Goal: Find specific page/section: Find specific page/section

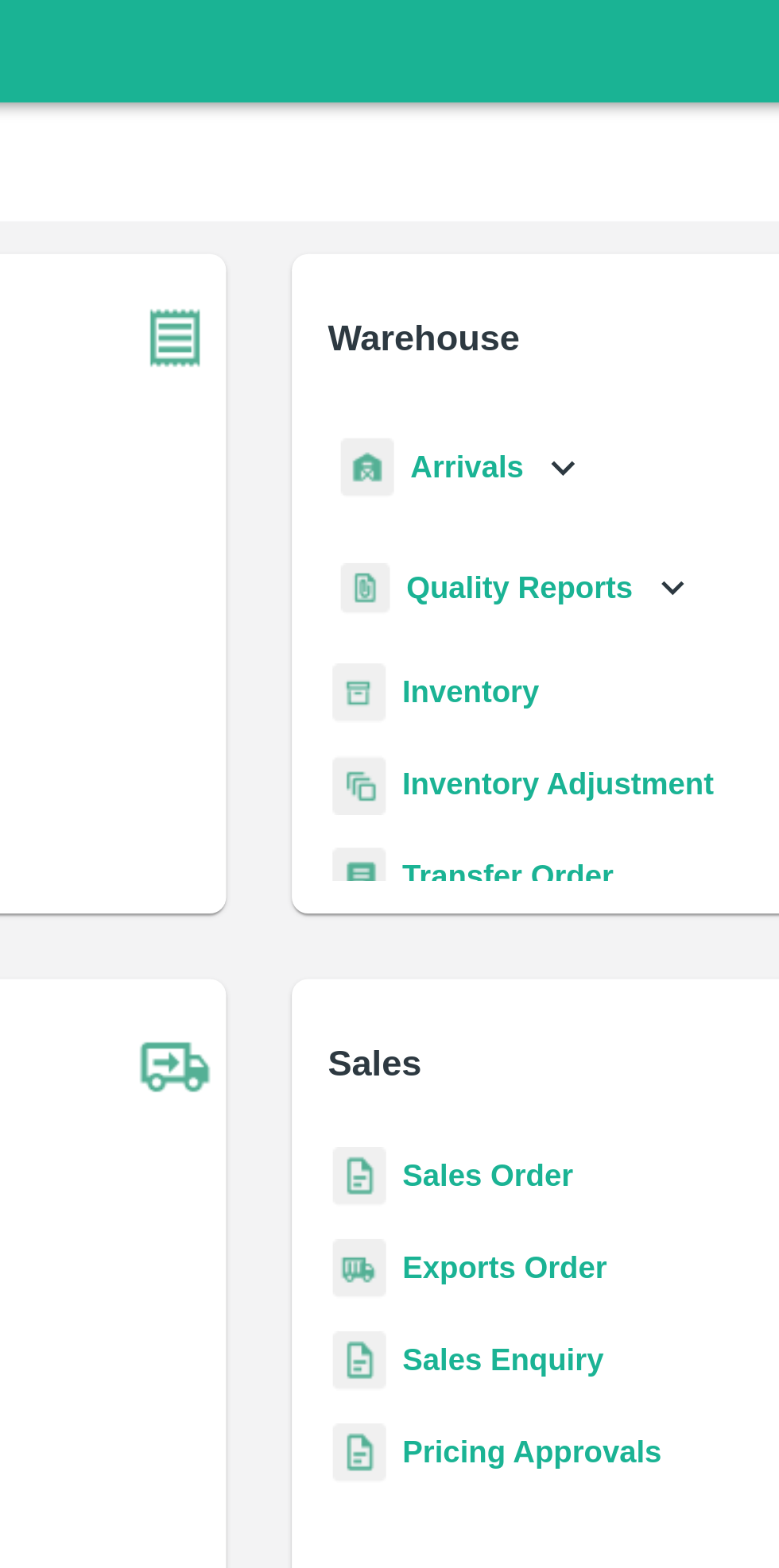
click at [498, 185] on icon at bounding box center [507, 181] width 17 height 17
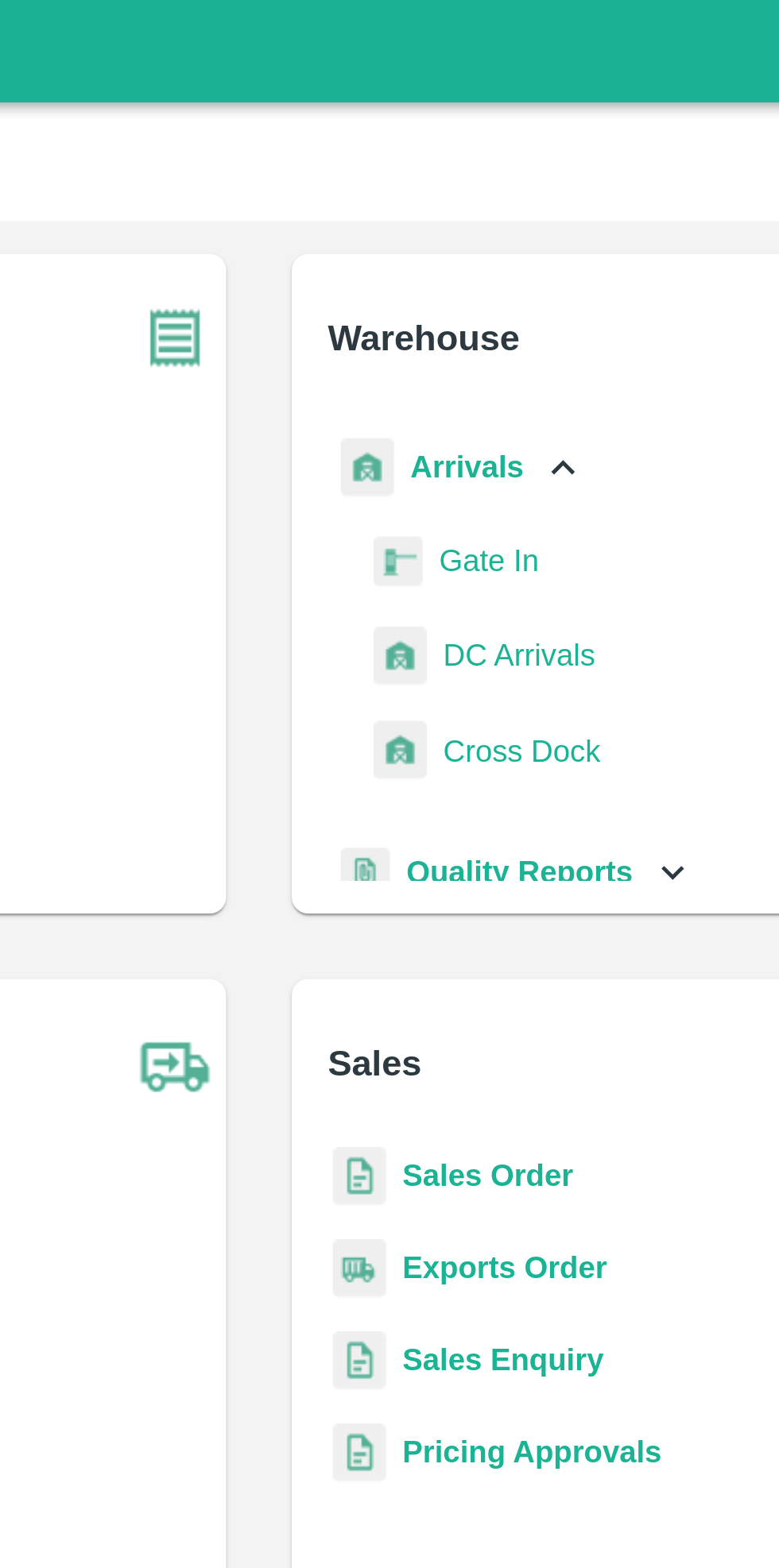
click at [489, 258] on span "DC Arrivals" at bounding box center [490, 254] width 59 height 17
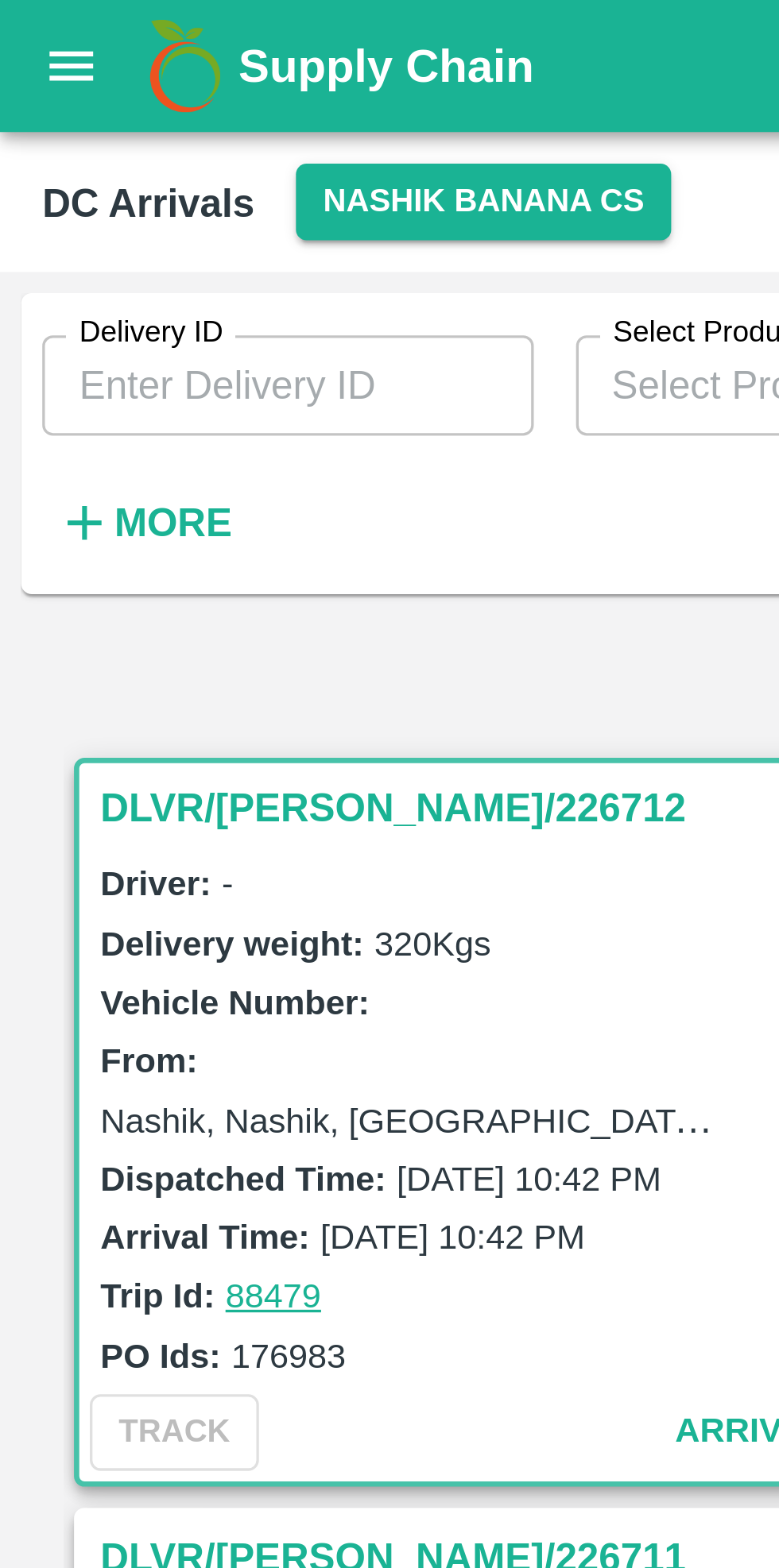
click at [143, 60] on button "Nashik Banana CS" at bounding box center [145, 60] width 113 height 23
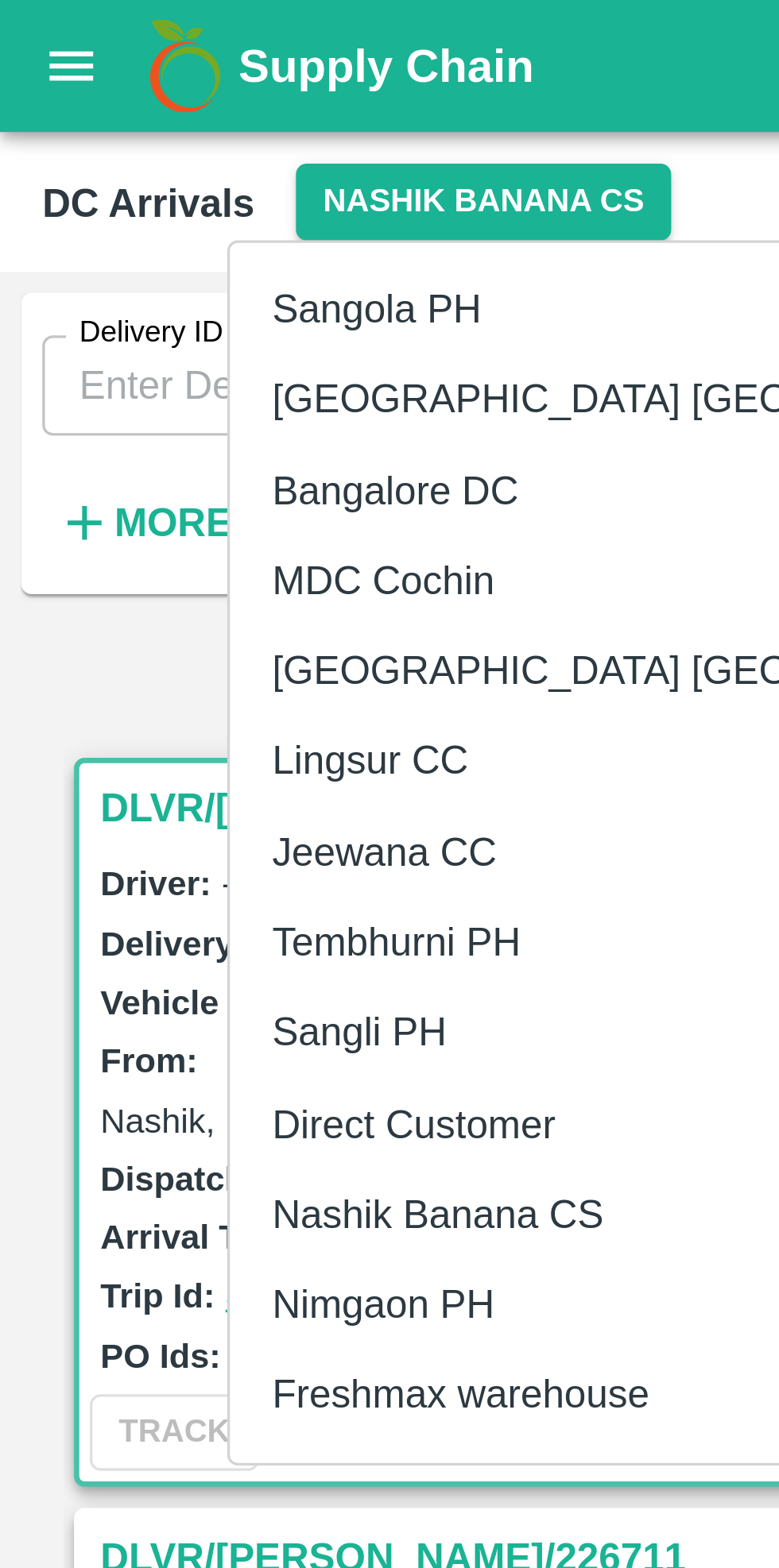
click at [143, 285] on li "Tembhurni PH" at bounding box center [206, 283] width 275 height 27
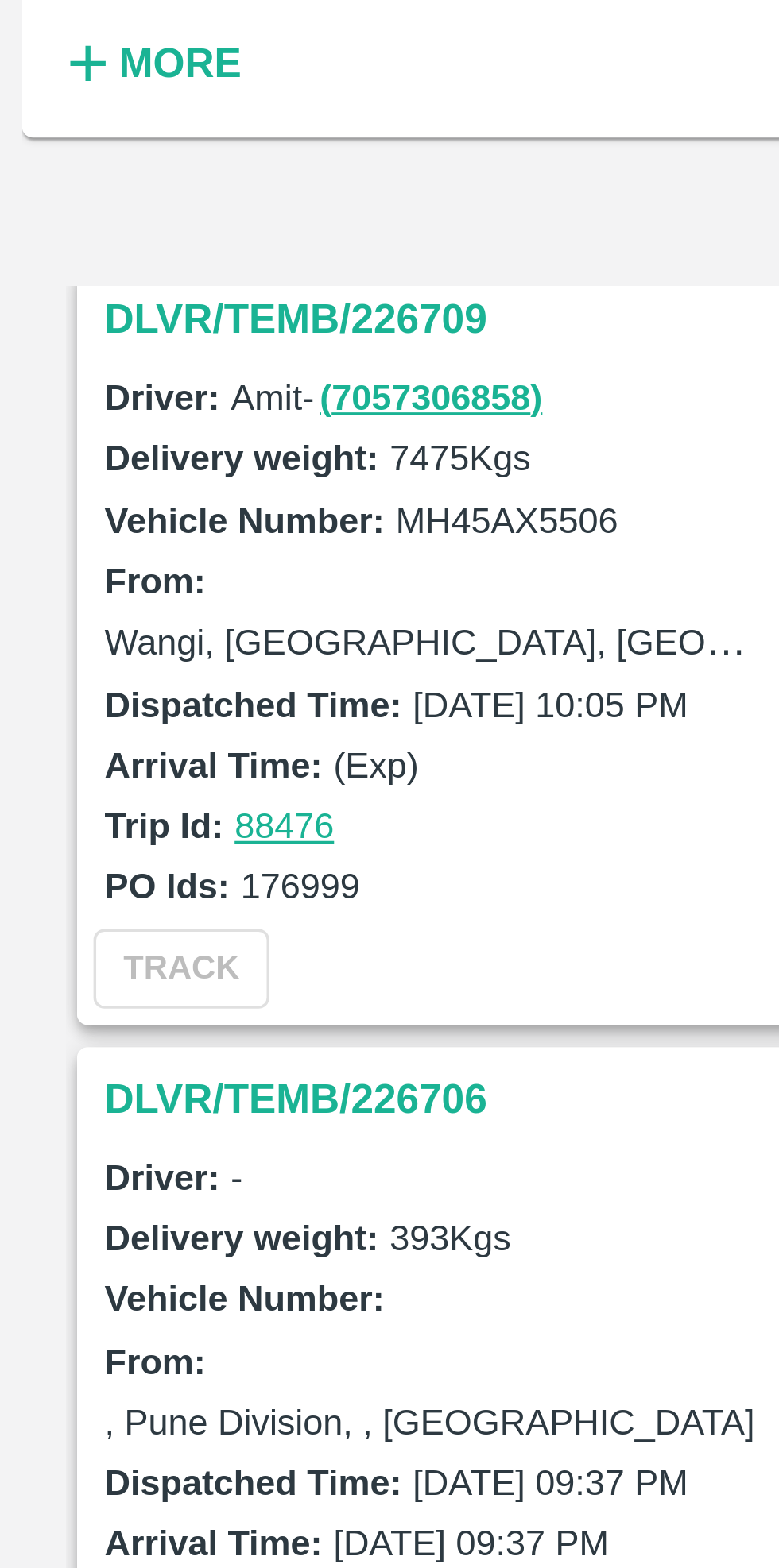
scroll to position [228, 0]
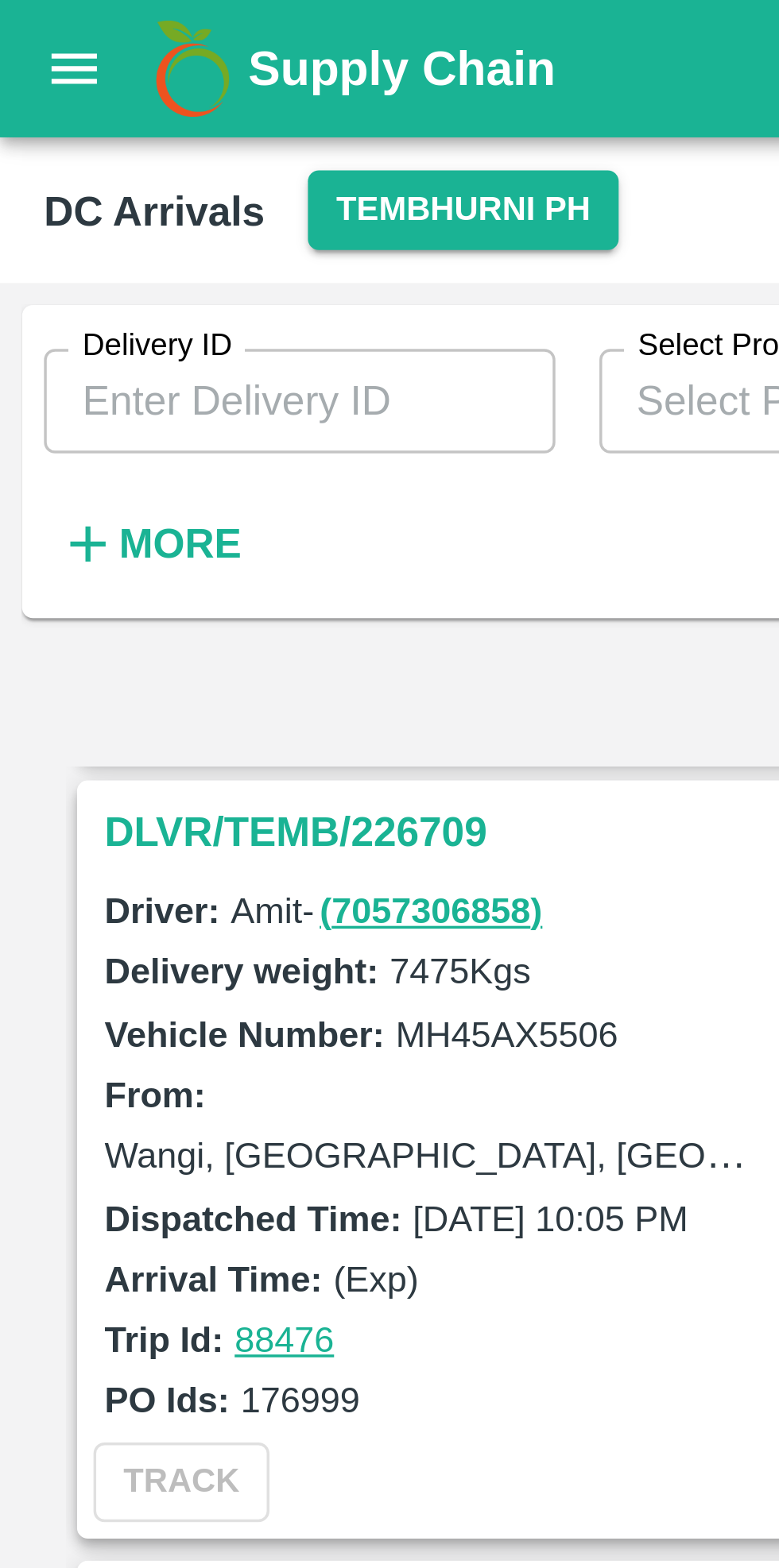
click at [39, 156] on strong "More" at bounding box center [52, 157] width 36 height 13
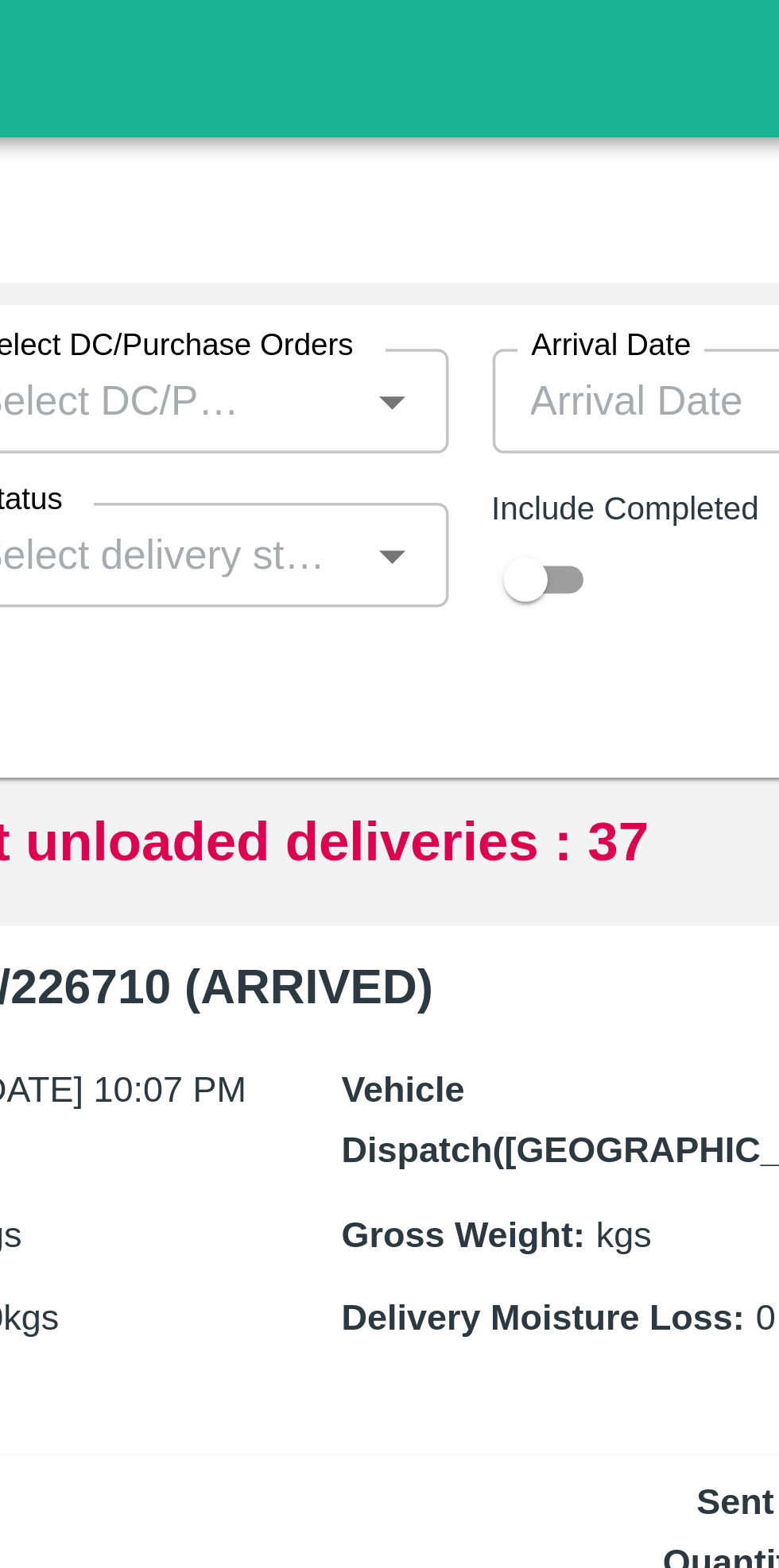
click at [408, 165] on input "Status" at bounding box center [393, 161] width 112 height 21
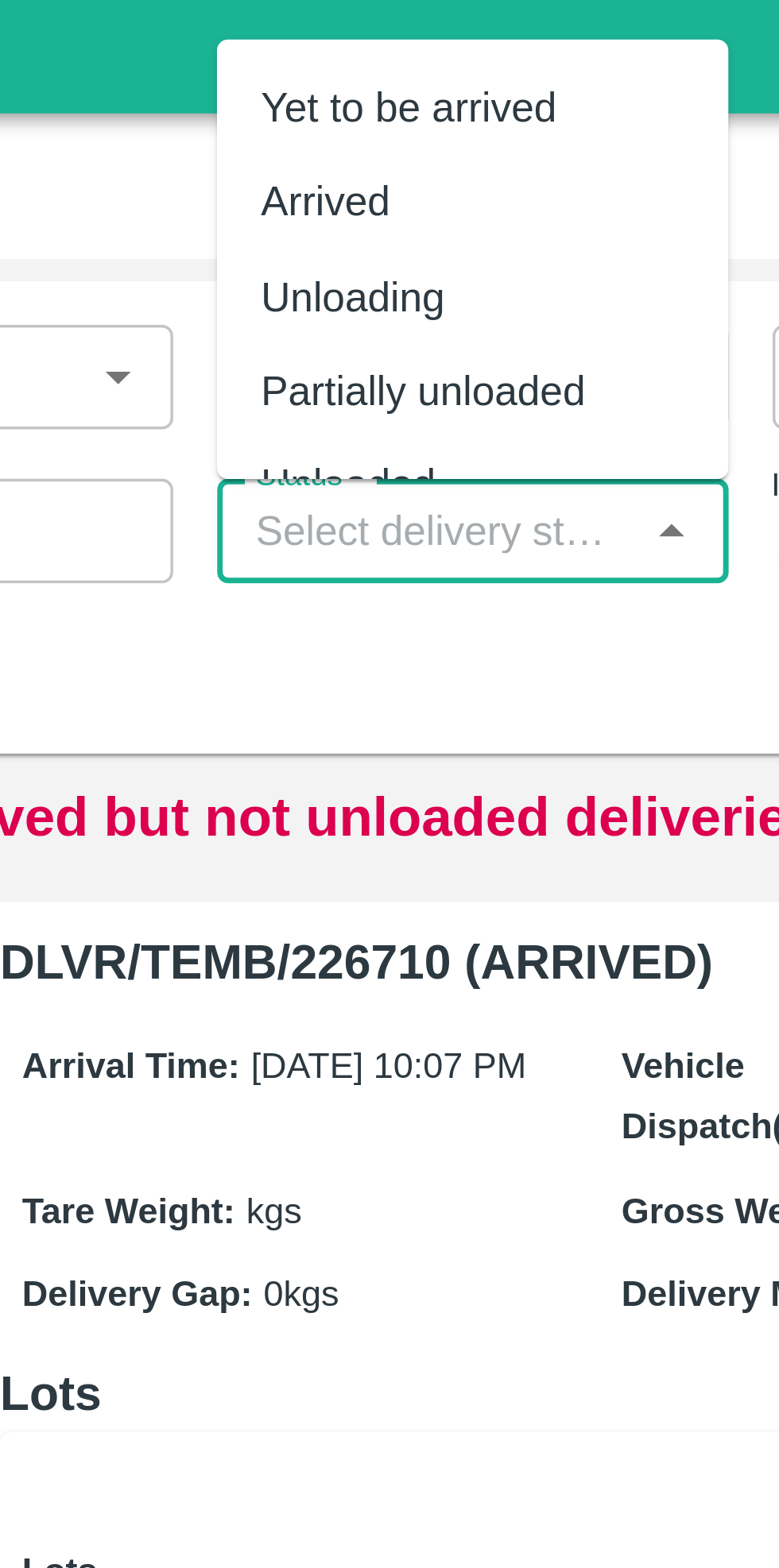
click at [407, 31] on div "Yet to be arrived" at bounding box center [388, 38] width 86 height 17
type input "Yet to be arrived"
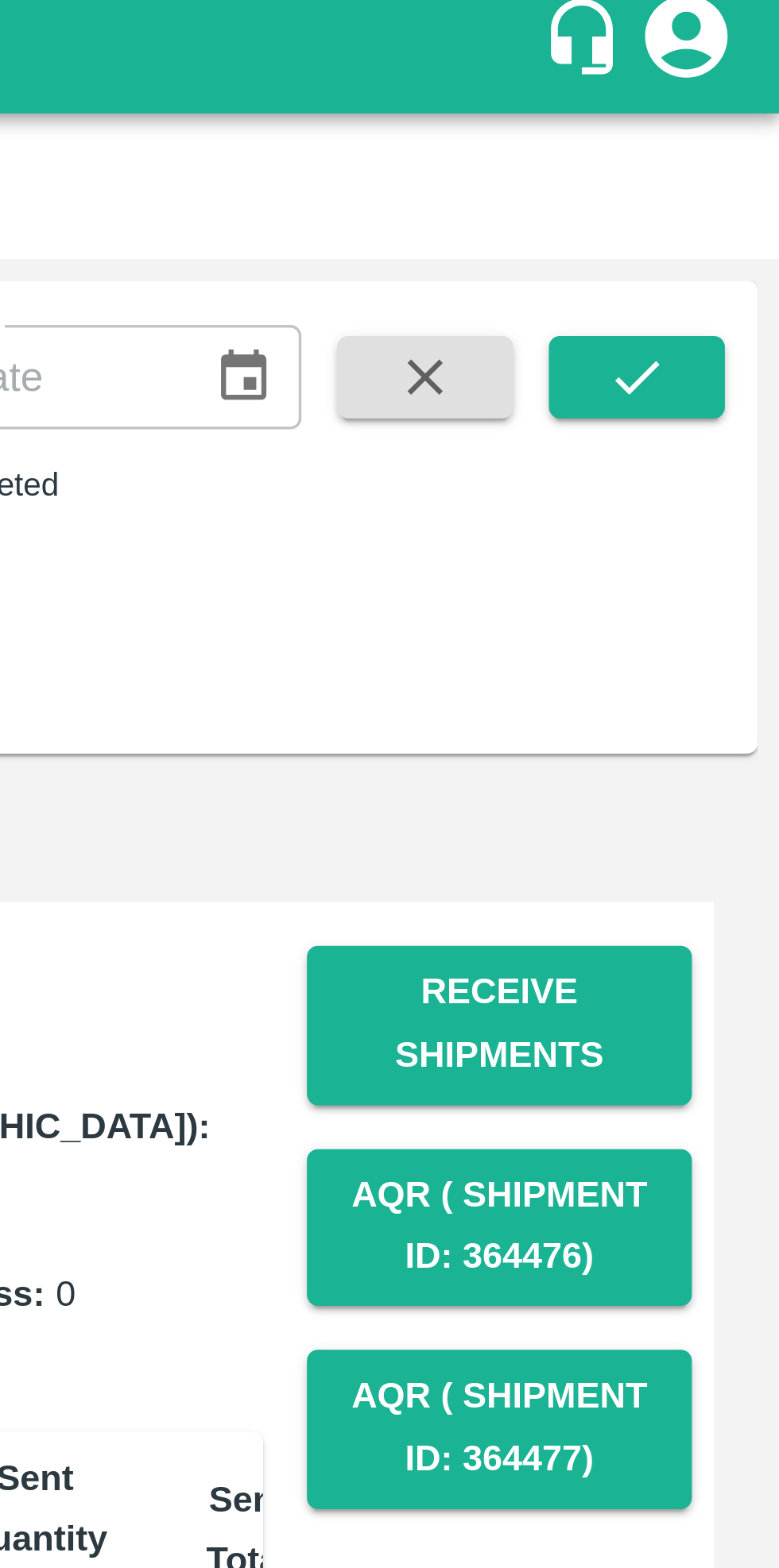
click at [739, 114] on icon "submit" at bounding box center [738, 116] width 17 height 17
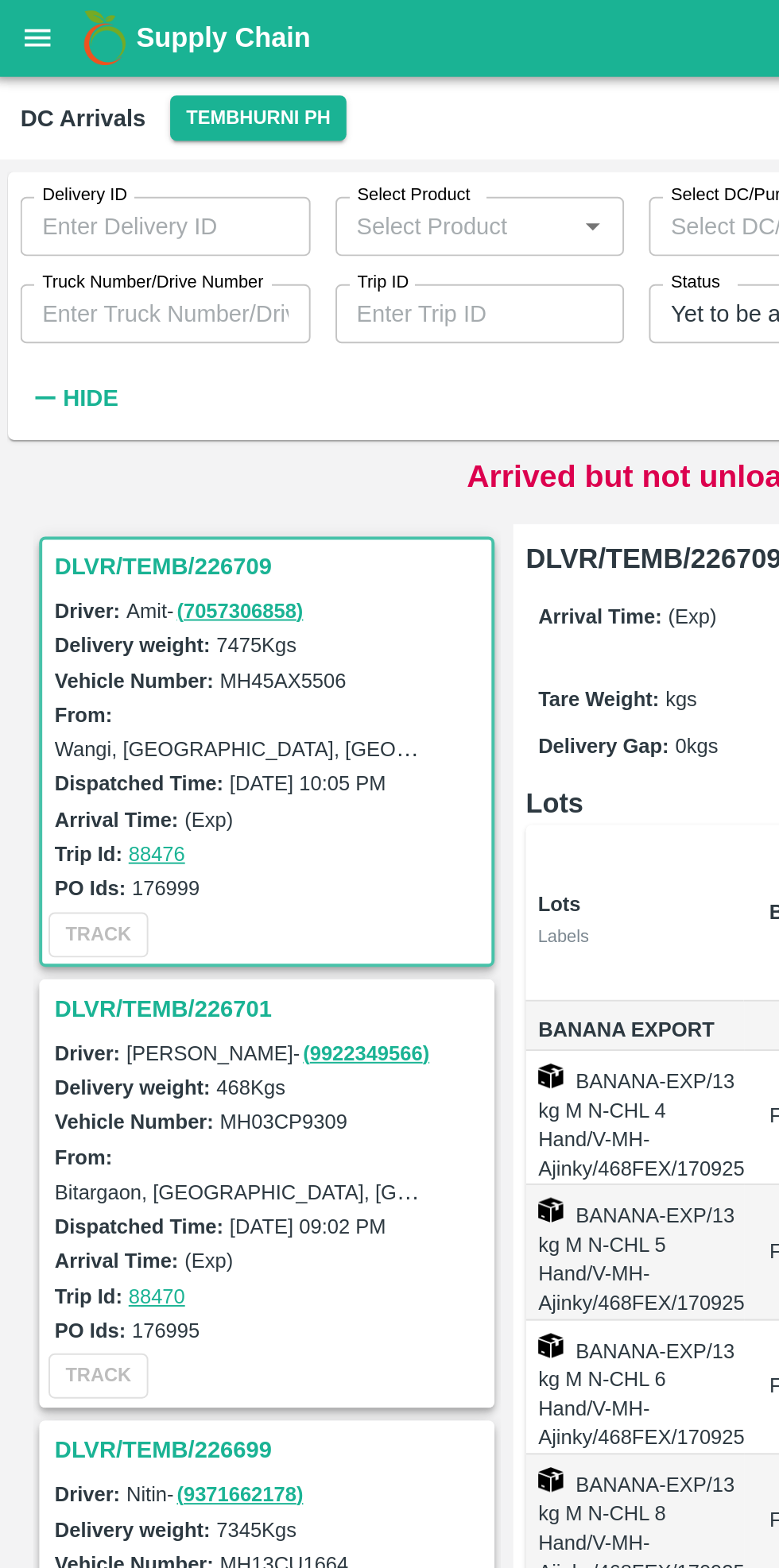
scroll to position [0, 81]
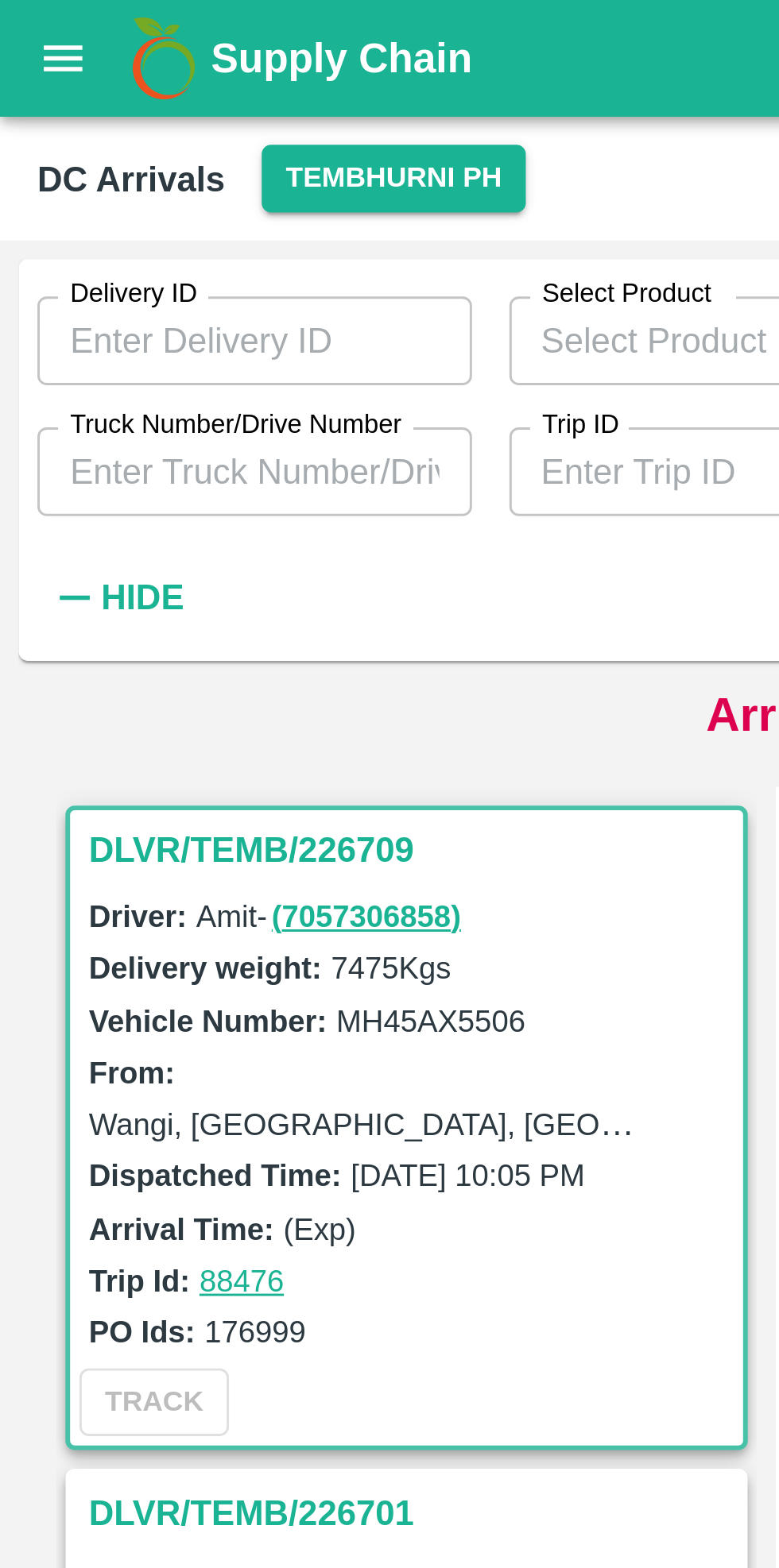
click at [127, 56] on button "Tembhurni PH" at bounding box center [134, 60] width 89 height 23
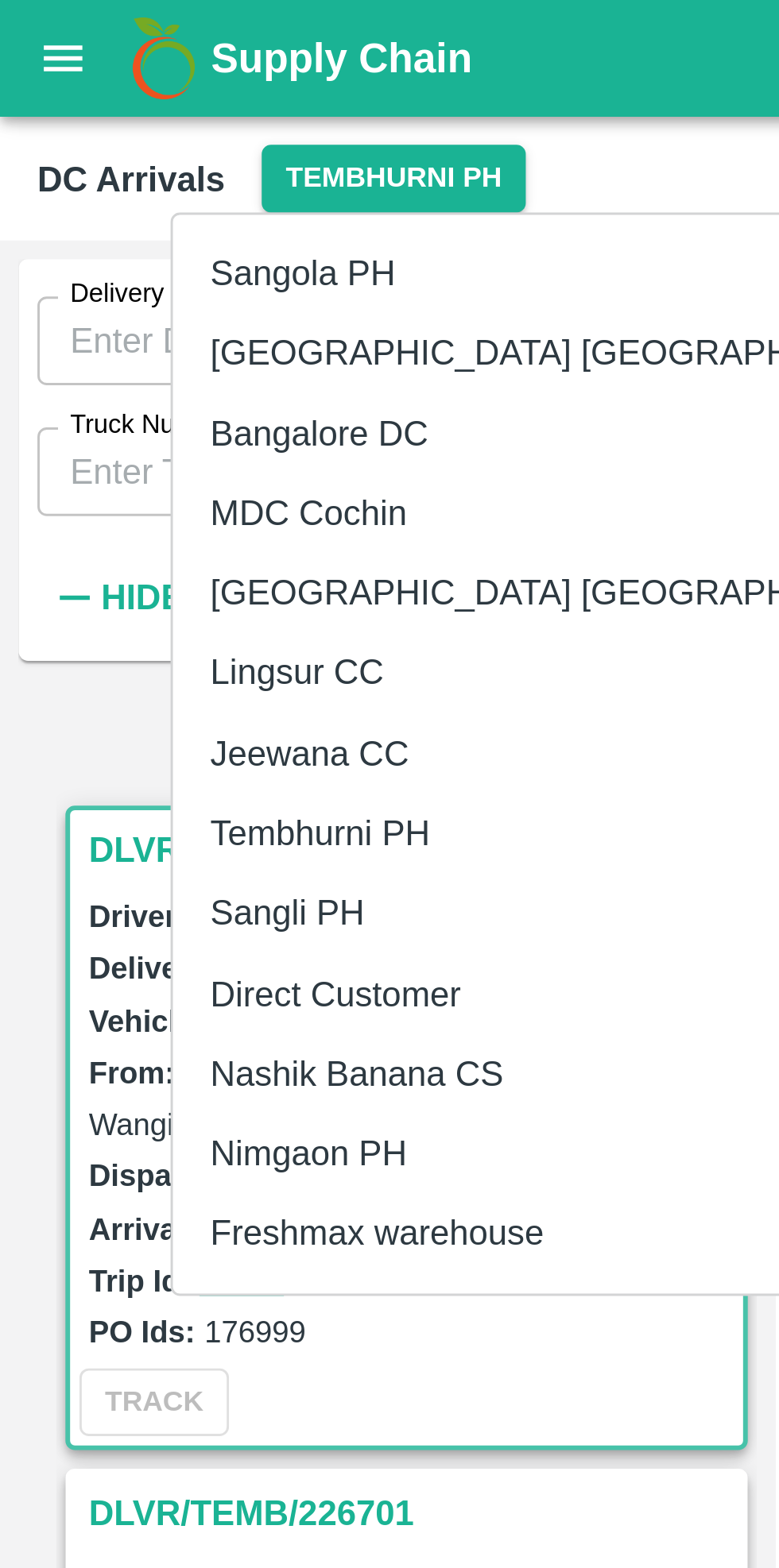
click at [150, 363] on li "Nashik Banana CS" at bounding box center [196, 365] width 275 height 27
